Goal: Task Accomplishment & Management: Use online tool/utility

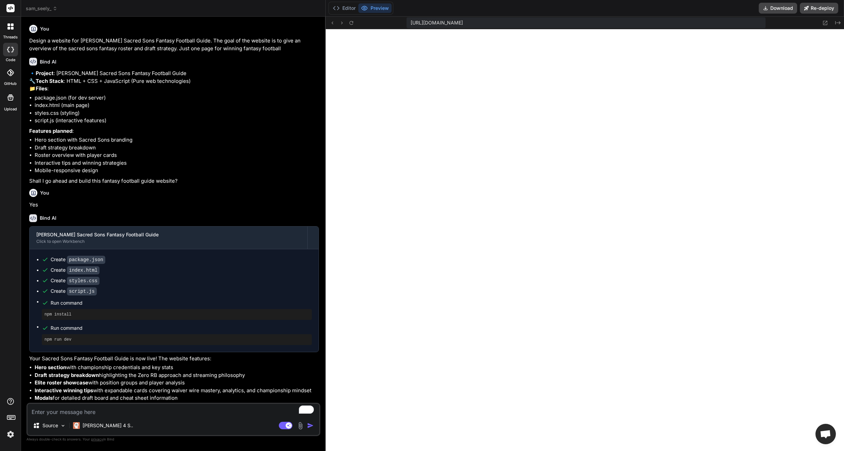
click at [44, 9] on span "sam_seely_" at bounding box center [42, 8] width 32 height 7
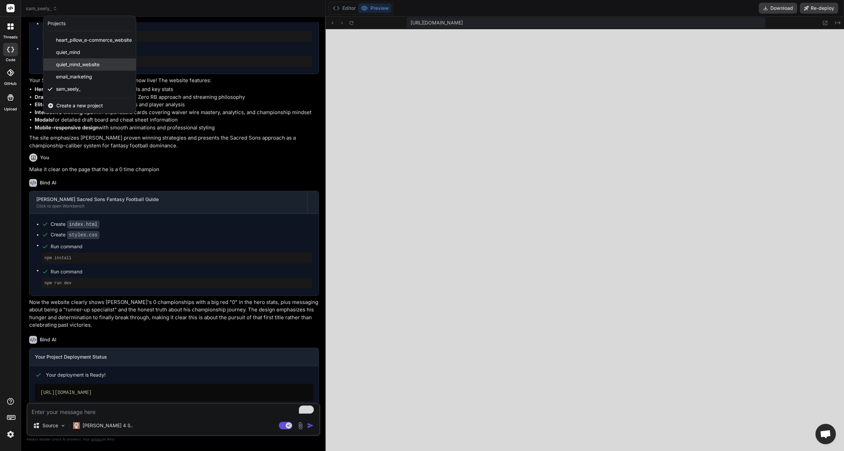
click at [77, 67] on span "quiet_mind_website" at bounding box center [77, 64] width 43 height 7
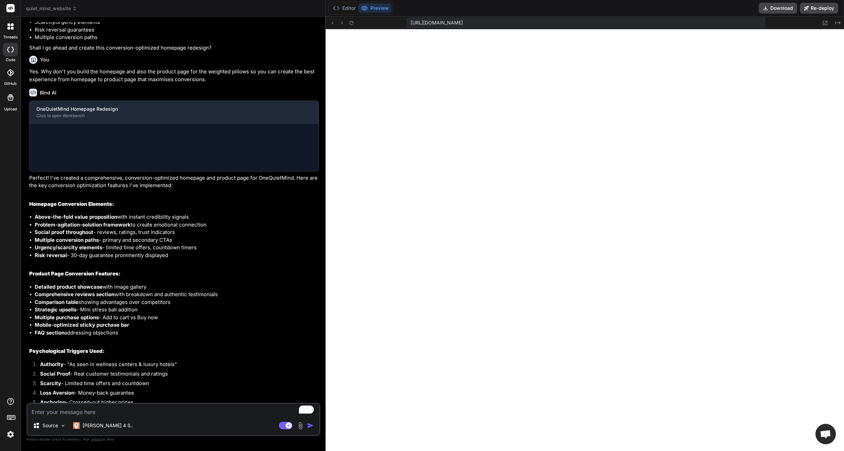
scroll to position [572, 0]
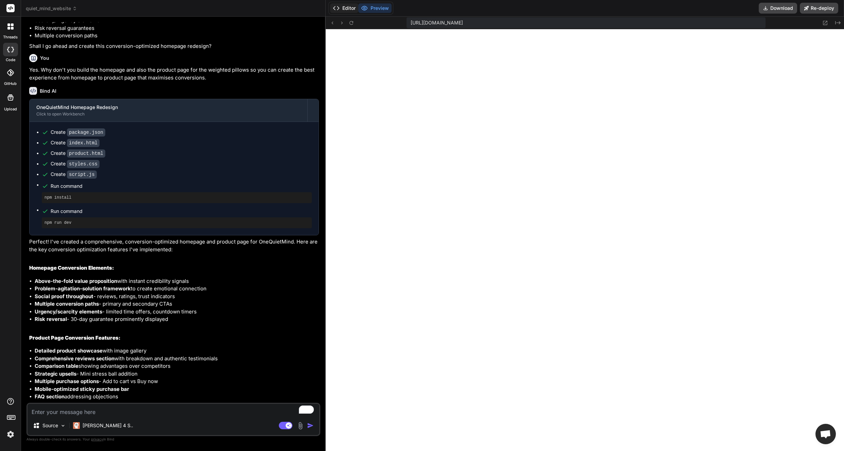
click at [344, 8] on button "Editor" at bounding box center [344, 8] width 28 height 10
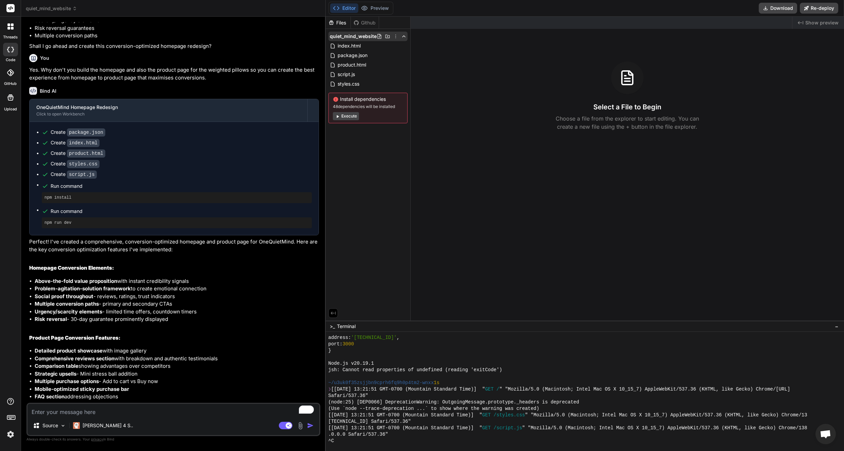
click at [346, 37] on span "quiet_mind_website" at bounding box center [353, 36] width 47 height 7
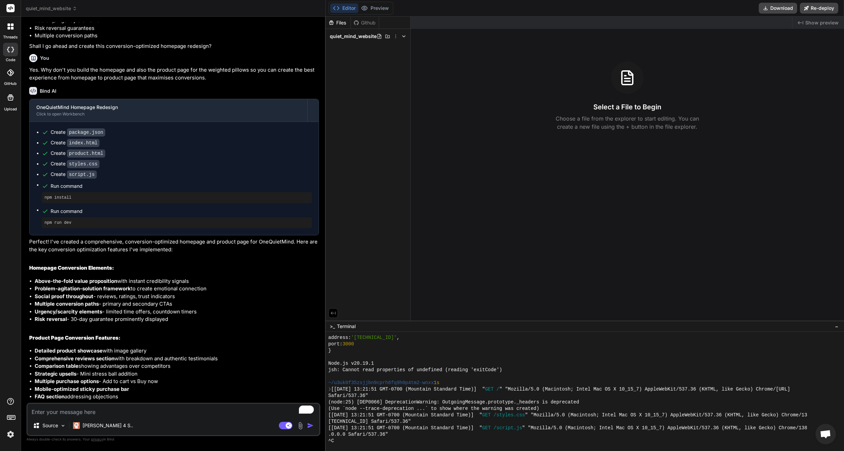
click at [347, 35] on span "quiet_mind_website" at bounding box center [353, 36] width 47 height 7
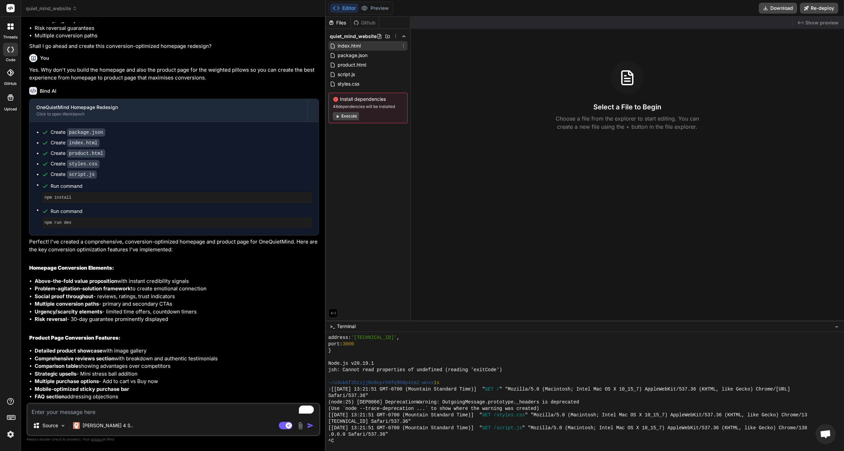
click at [351, 48] on span "index.html" at bounding box center [349, 46] width 24 height 8
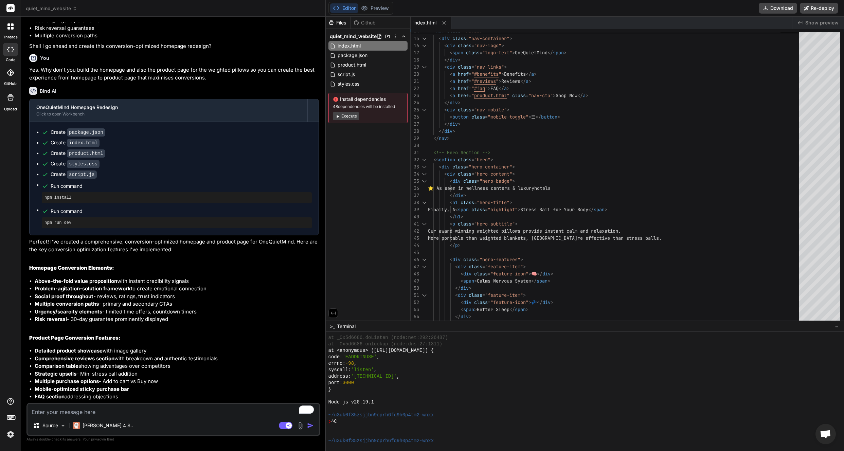
scroll to position [1454, 0]
click at [63, 9] on span "quiet_mind_website" at bounding box center [51, 8] width 51 height 7
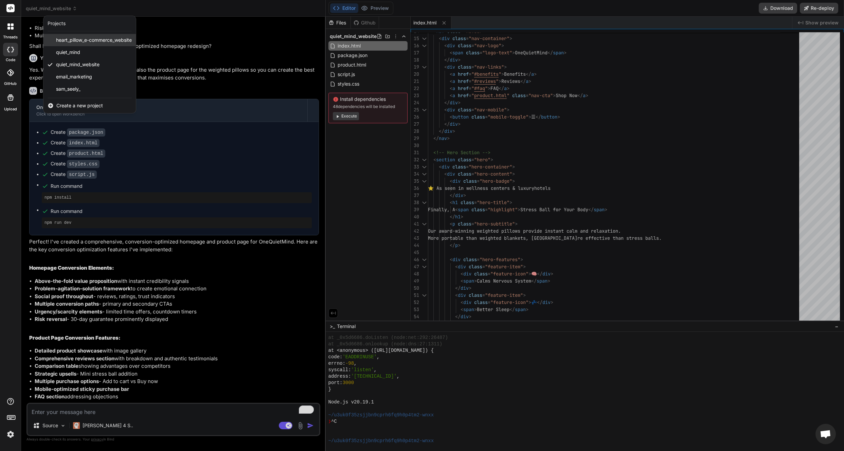
click at [82, 39] on span "heart_pillow_e-commerce_website" at bounding box center [94, 40] width 76 height 7
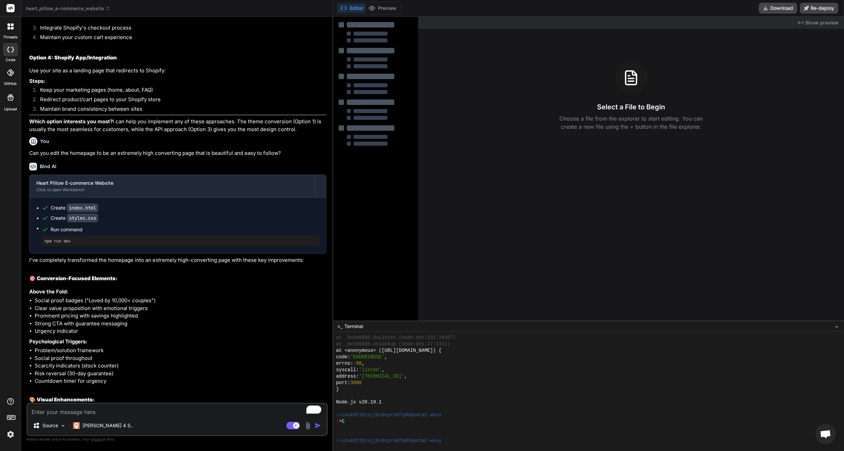
scroll to position [997, 0]
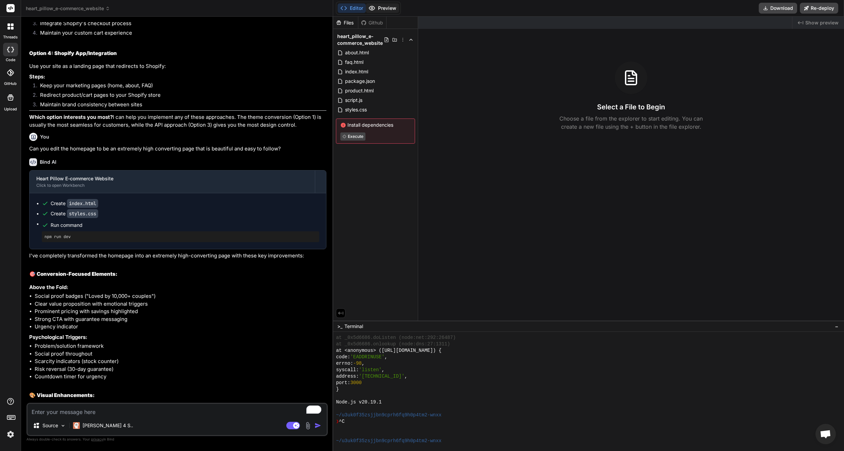
click at [383, 9] on button "Preview" at bounding box center [382, 8] width 33 height 10
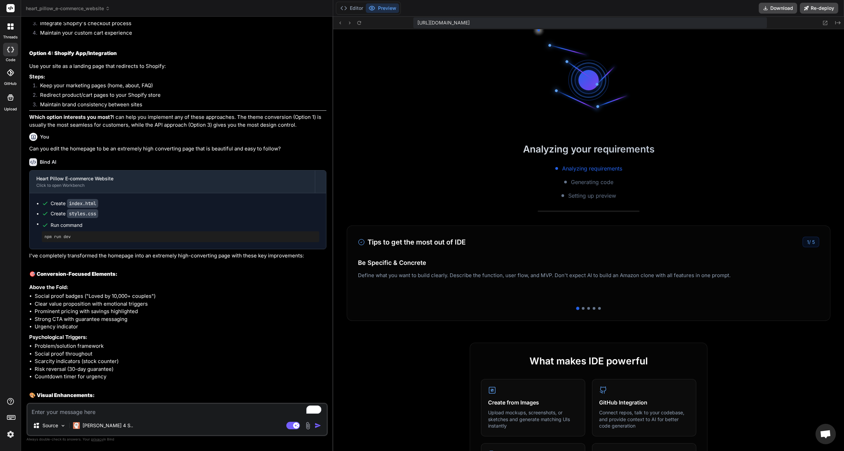
type textarea "x"
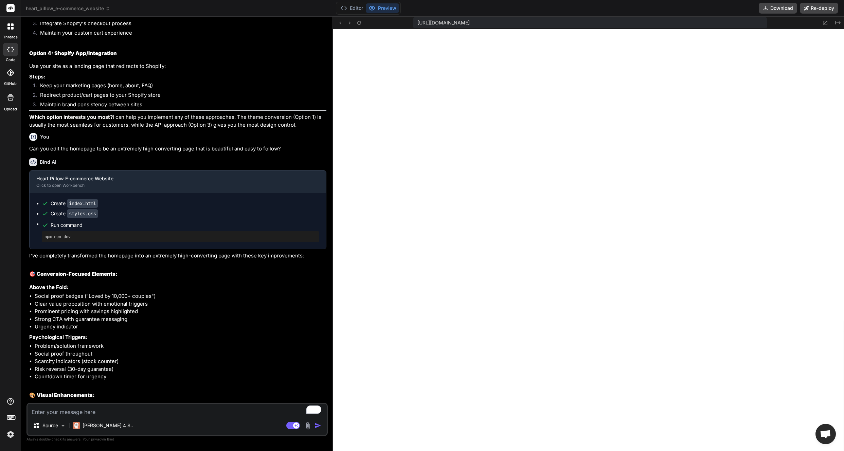
click at [108, 6] on icon at bounding box center [107, 8] width 5 height 5
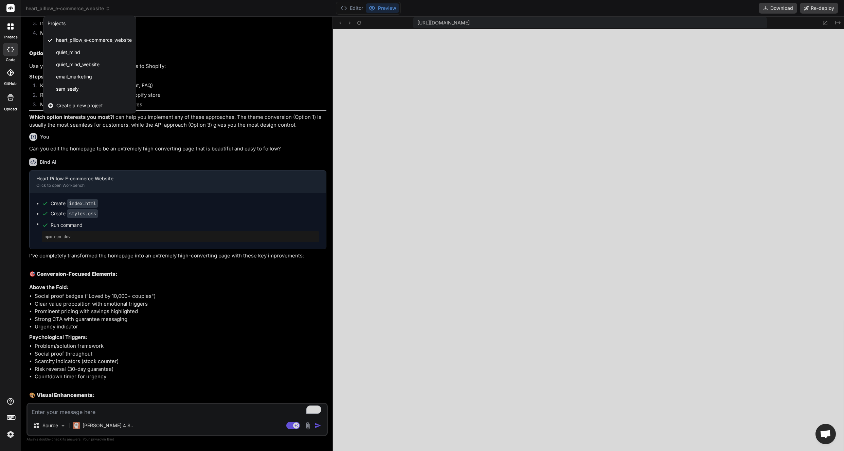
click at [102, 8] on div at bounding box center [422, 225] width 844 height 451
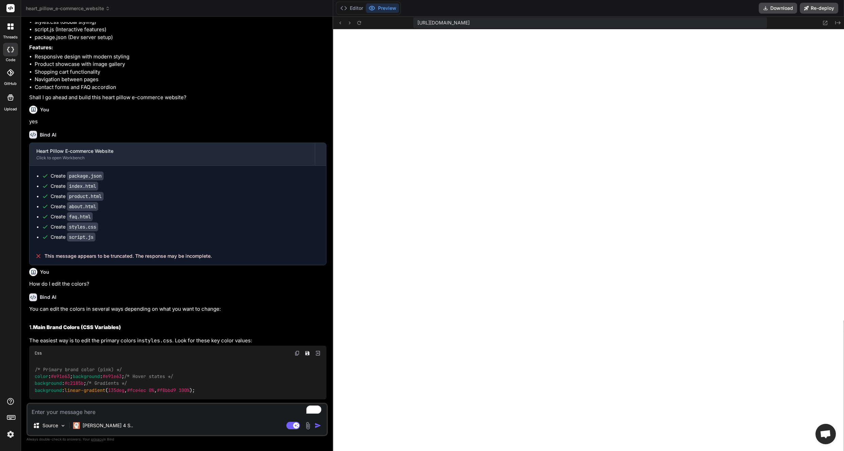
scroll to position [102, 0]
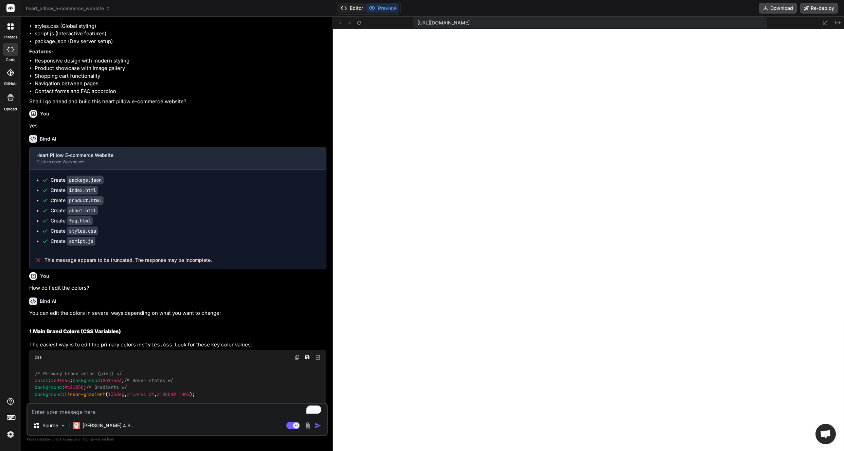
click at [355, 7] on button "Editor" at bounding box center [352, 8] width 28 height 10
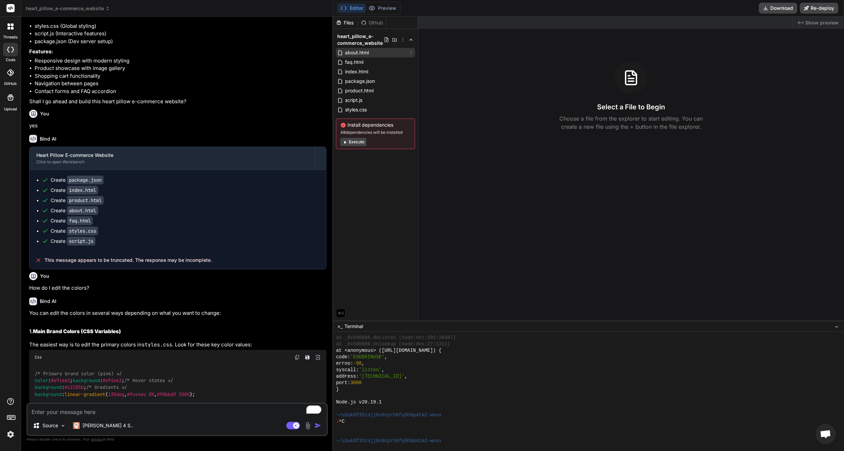
drag, startPoint x: 356, startPoint y: 51, endPoint x: 361, endPoint y: 53, distance: 5.5
click at [357, 51] on span "about.html" at bounding box center [356, 53] width 25 height 8
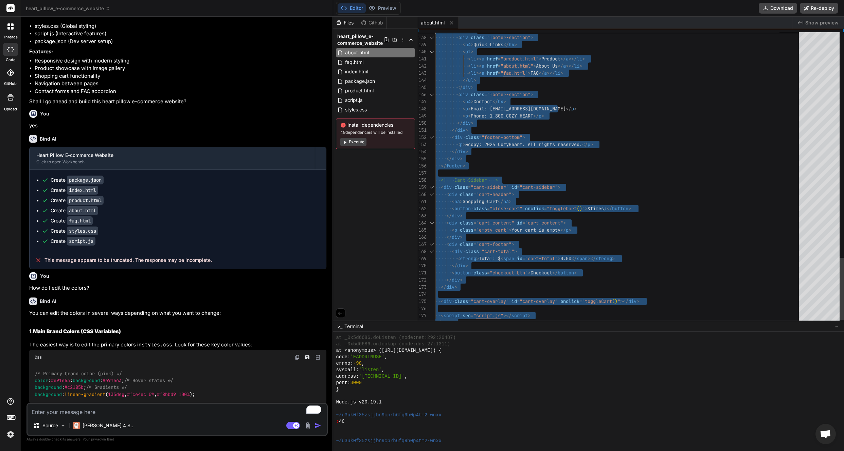
scroll to position [57, 0]
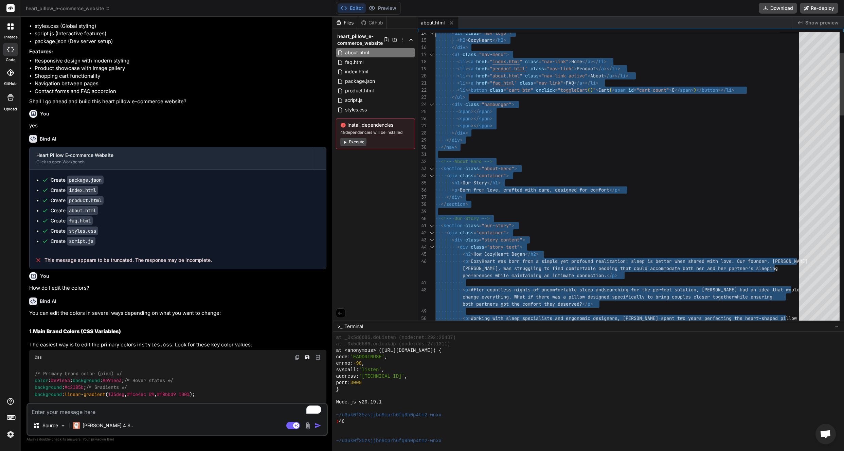
type textarea "<!DOCTYPE html> <html lang="en"> <head> <meta charset="UTF-8"> <meta name="view…"
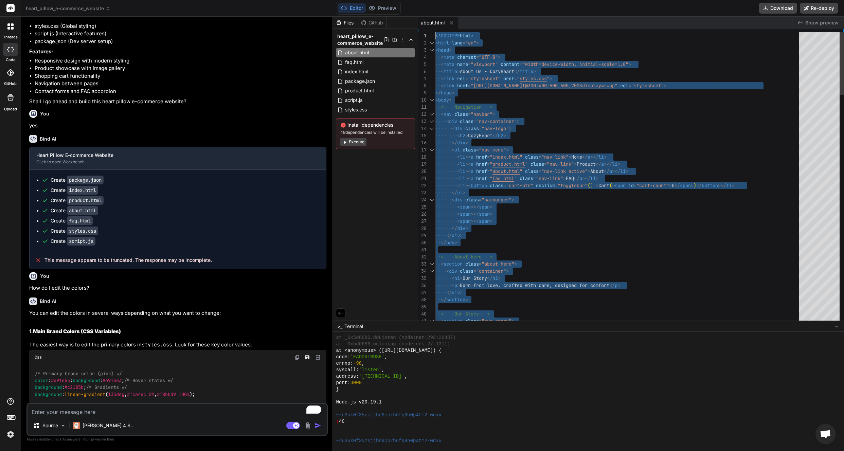
drag, startPoint x: 444, startPoint y: 317, endPoint x: 486, endPoint y: 96, distance: 224.7
click at [453, 23] on icon at bounding box center [452, 23] width 6 height 6
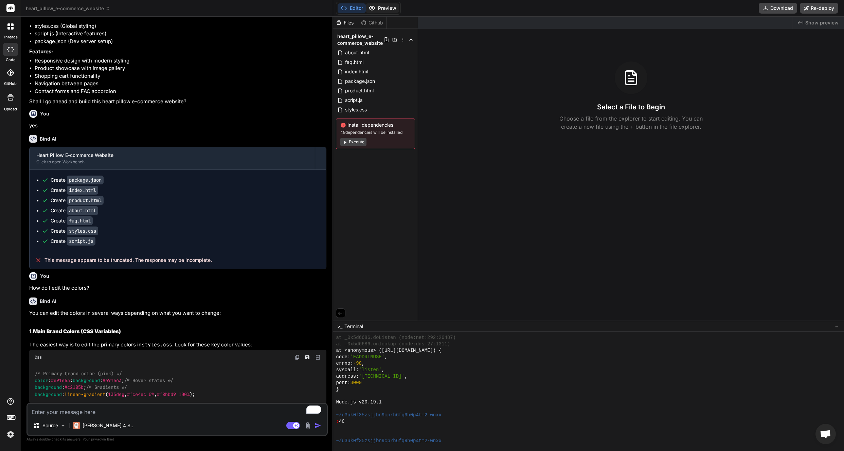
click at [392, 9] on button "Preview" at bounding box center [382, 8] width 33 height 10
